Goal: Task Accomplishment & Management: Use online tool/utility

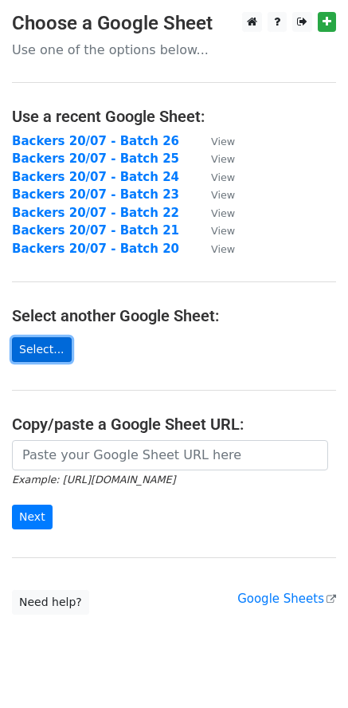
click at [45, 345] on link "Select..." at bounding box center [42, 349] width 60 height 25
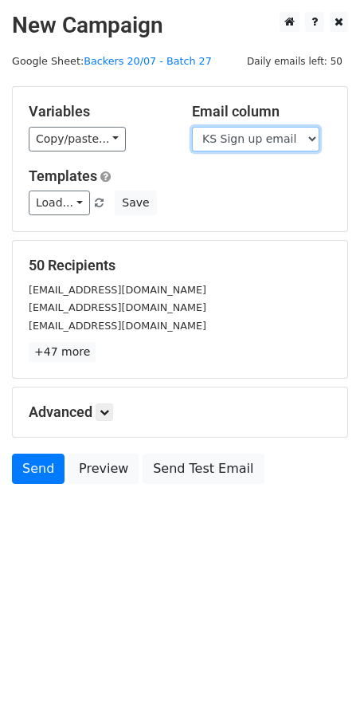
click at [258, 141] on select "Scheduled Backer Number Backer UID Backer Name KS Sign up email Reward Title Bi…" at bounding box center [256, 139] width 128 height 25
select select "Email"
click at [192, 127] on select "Scheduled Backer Number Backer UID Backer Name KS Sign up email Reward Title Bi…" at bounding box center [256, 139] width 128 height 25
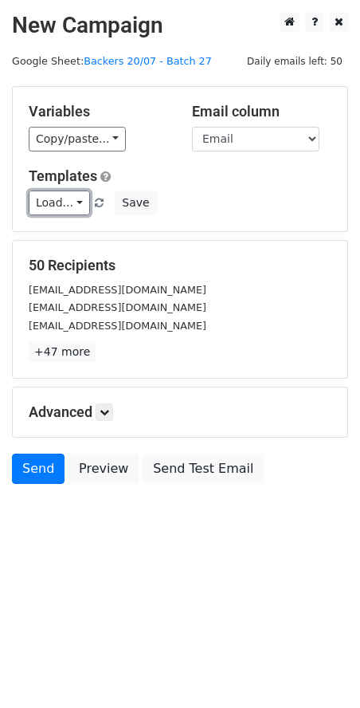
drag, startPoint x: 37, startPoint y: 199, endPoint x: 44, endPoint y: 217, distance: 19.0
click at [37, 199] on link "Load..." at bounding box center [59, 203] width 61 height 25
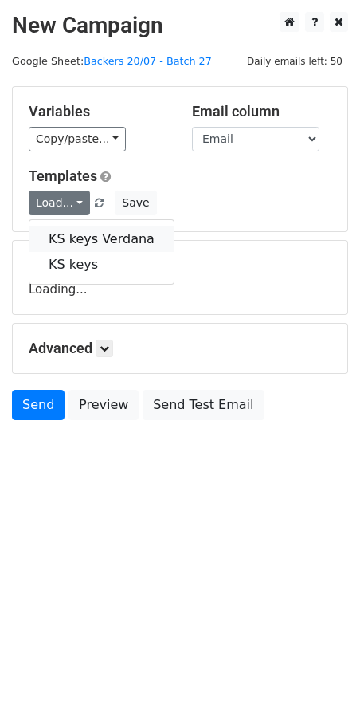
click at [89, 234] on link "KS keys Verdana" at bounding box center [102, 239] width 144 height 26
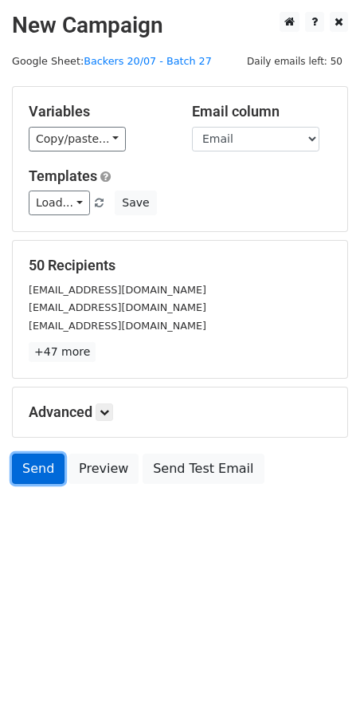
click at [30, 467] on link "Send" at bounding box center [38, 469] width 53 height 30
